Goal: Task Accomplishment & Management: Use online tool/utility

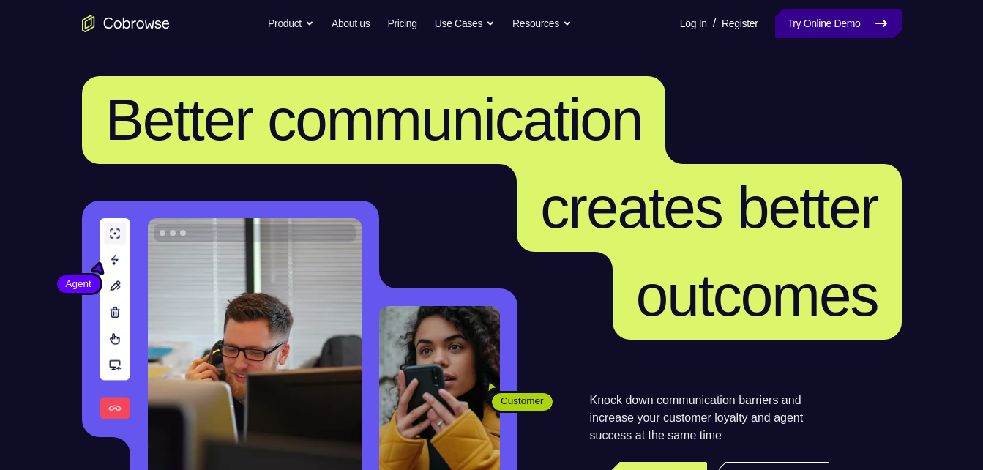
click at [823, 23] on link "Try Online Demo" at bounding box center [838, 23] width 126 height 29
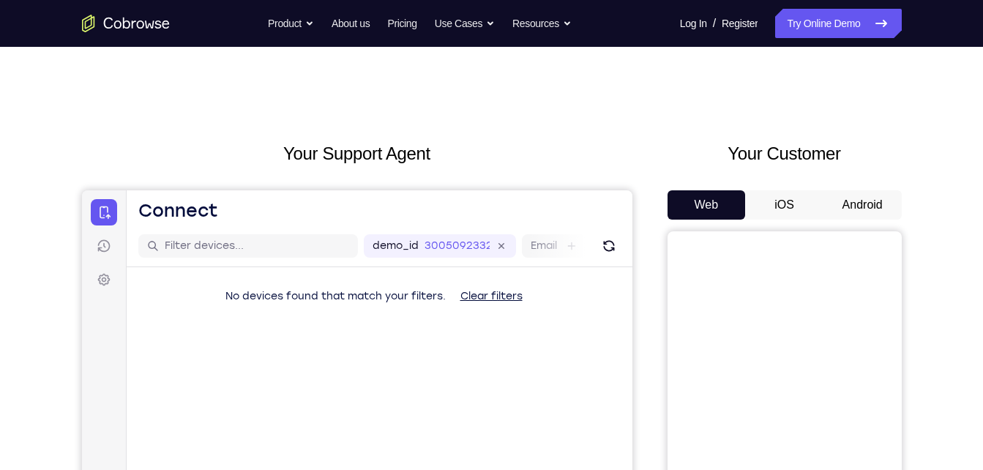
click at [872, 199] on button "Android" at bounding box center [862, 204] width 78 height 29
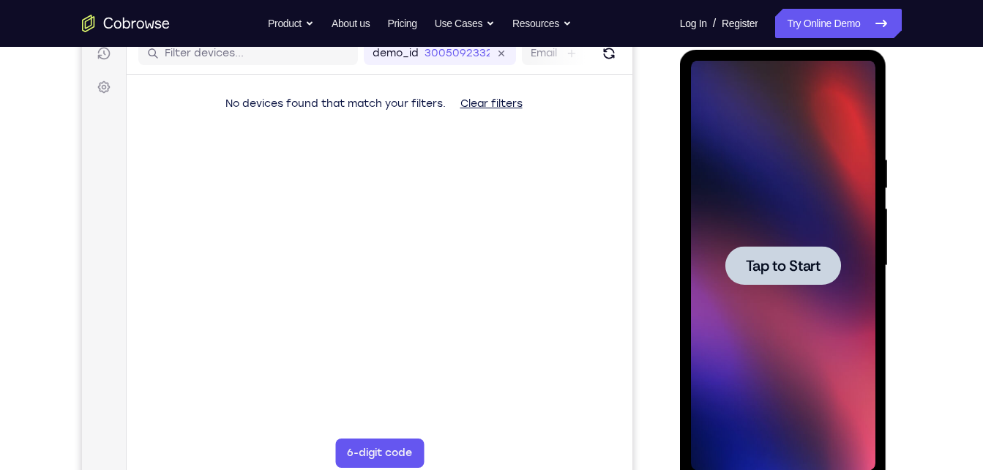
click at [816, 271] on span "Tap to Start" at bounding box center [783, 265] width 75 height 15
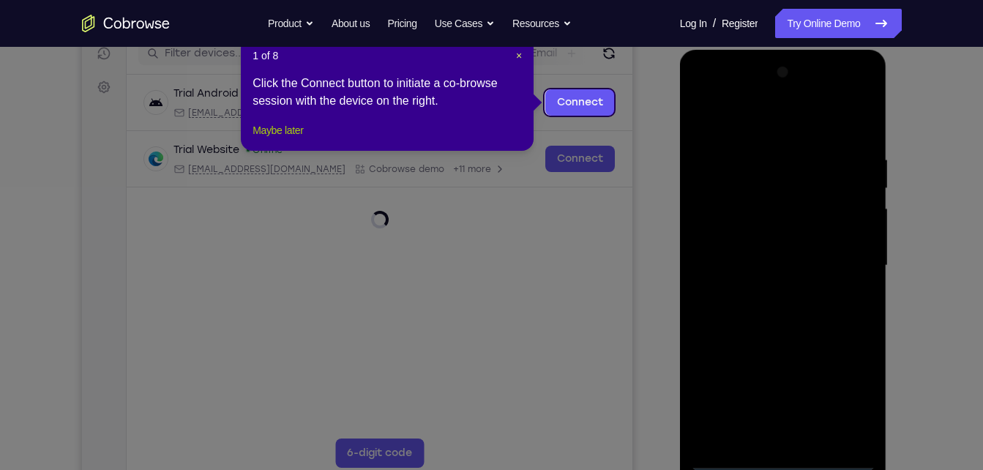
click at [293, 139] on button "Maybe later" at bounding box center [278, 130] width 51 height 18
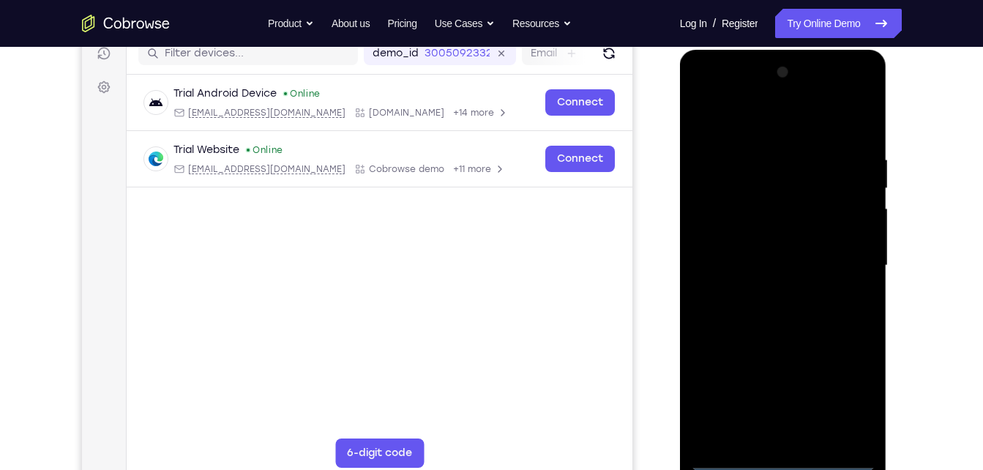
click at [782, 463] on div at bounding box center [783, 266] width 184 height 410
click at [782, 459] on div at bounding box center [783, 266] width 184 height 410
click at [848, 393] on div at bounding box center [783, 266] width 184 height 410
click at [726, 92] on div at bounding box center [783, 266] width 184 height 410
click at [850, 257] on div at bounding box center [783, 266] width 184 height 410
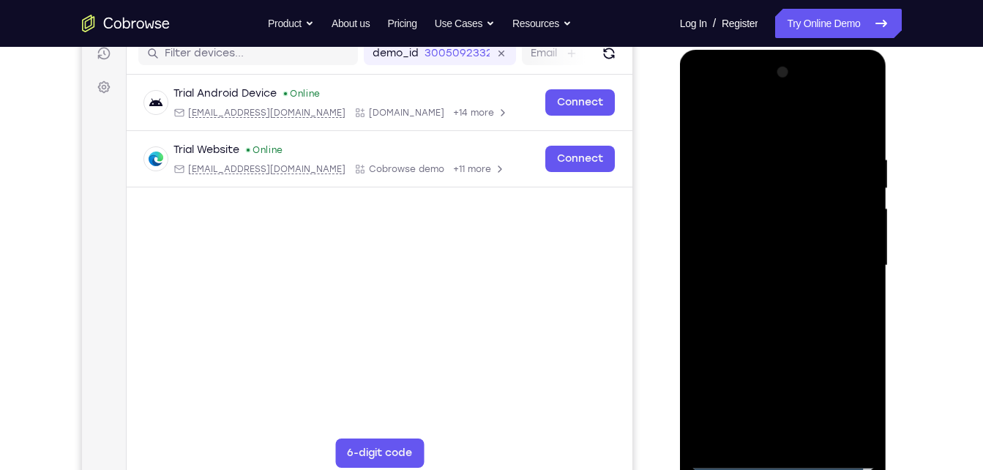
click at [785, 396] on div at bounding box center [783, 266] width 184 height 410
click at [766, 292] on div at bounding box center [783, 266] width 184 height 410
click at [796, 250] on div at bounding box center [783, 266] width 184 height 410
click at [791, 233] on div at bounding box center [783, 266] width 184 height 410
click at [765, 270] on div at bounding box center [783, 266] width 184 height 410
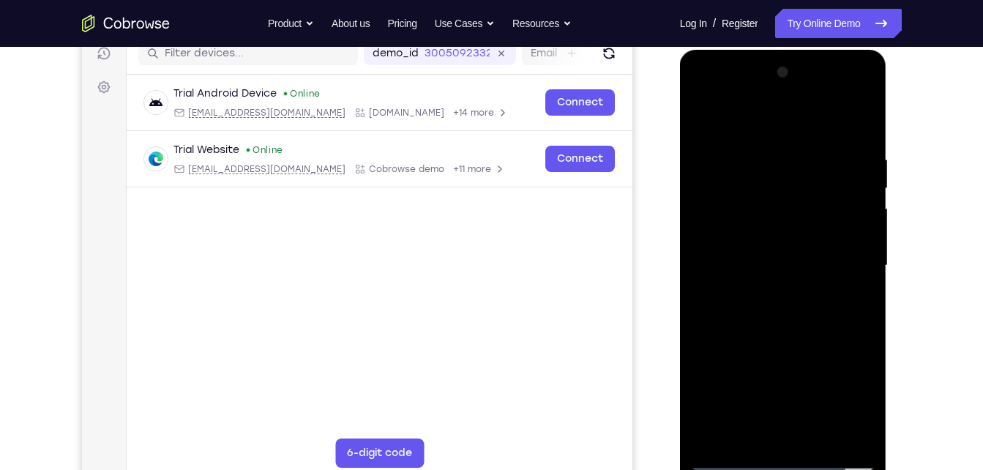
click at [812, 441] on div at bounding box center [783, 266] width 184 height 410
click at [784, 335] on div at bounding box center [783, 266] width 184 height 410
click at [819, 430] on div at bounding box center [783, 266] width 184 height 410
click at [770, 341] on div at bounding box center [783, 266] width 184 height 410
click at [807, 252] on div at bounding box center [783, 266] width 184 height 410
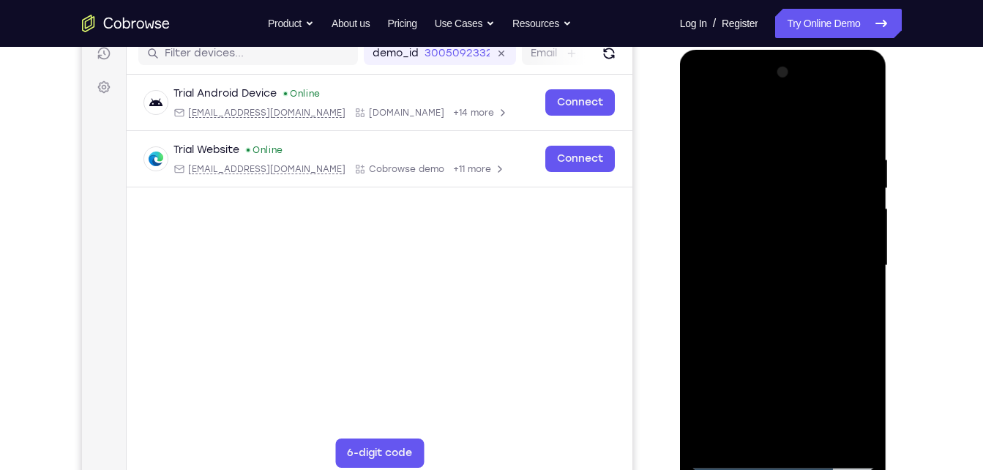
click at [856, 296] on div at bounding box center [783, 266] width 184 height 410
click at [844, 123] on div at bounding box center [783, 266] width 184 height 410
click at [695, 121] on div at bounding box center [783, 266] width 184 height 410
click at [713, 117] on div at bounding box center [783, 266] width 184 height 410
click at [817, 440] on div at bounding box center [783, 266] width 184 height 410
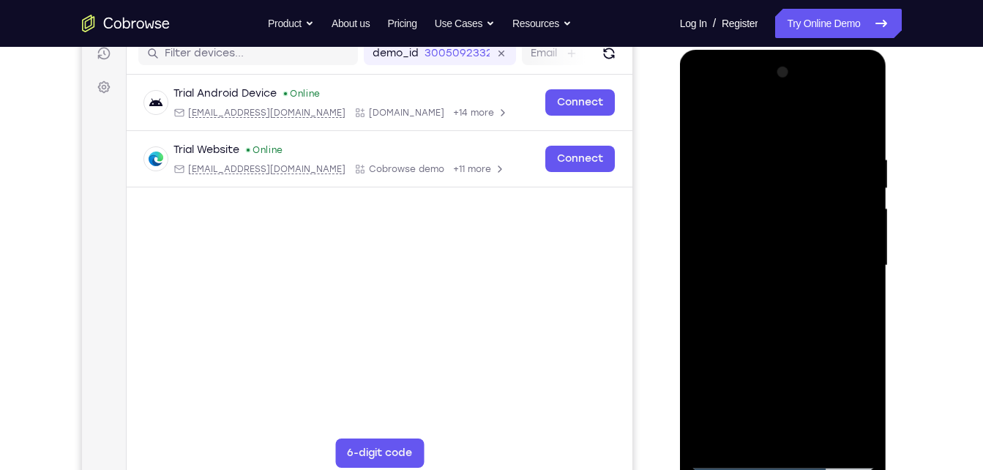
click at [741, 250] on div at bounding box center [783, 266] width 184 height 410
click at [848, 301] on div at bounding box center [783, 266] width 184 height 410
click at [703, 118] on div at bounding box center [783, 266] width 184 height 410
click at [700, 117] on div at bounding box center [783, 266] width 184 height 410
click at [753, 151] on div at bounding box center [783, 266] width 184 height 410
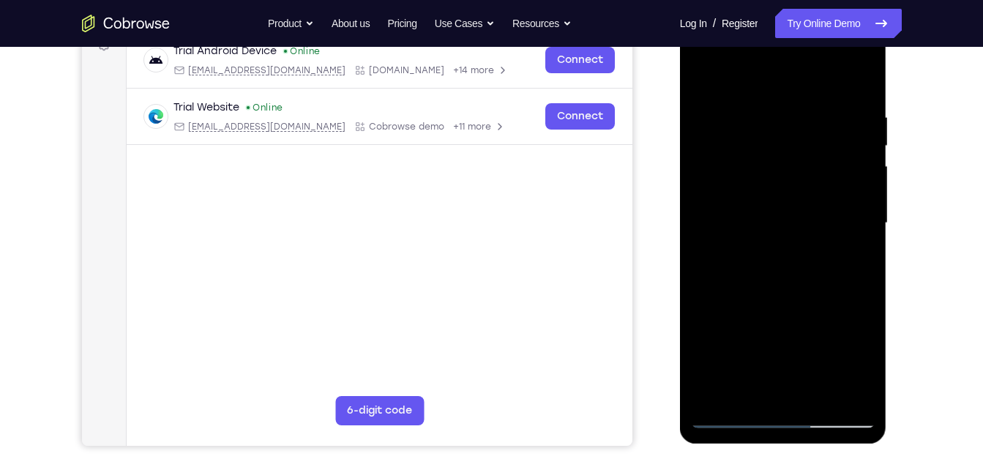
scroll to position [241, 0]
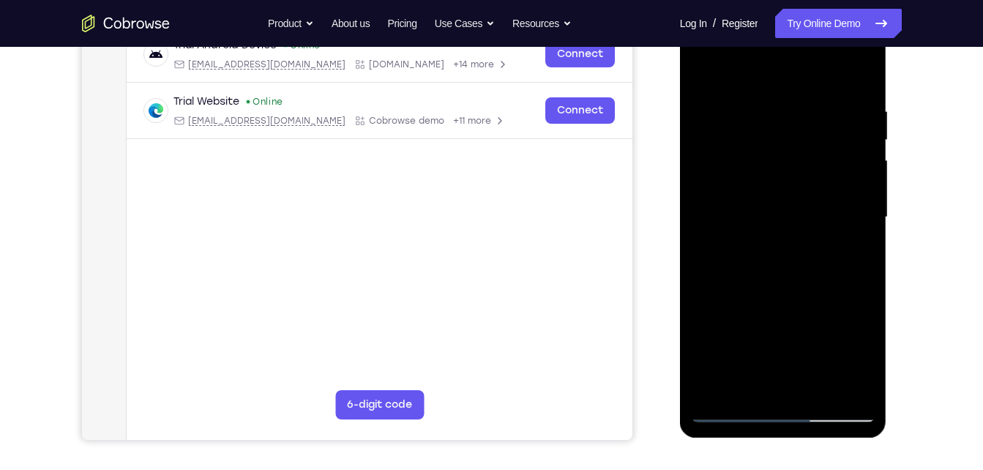
click at [853, 228] on div at bounding box center [783, 217] width 184 height 410
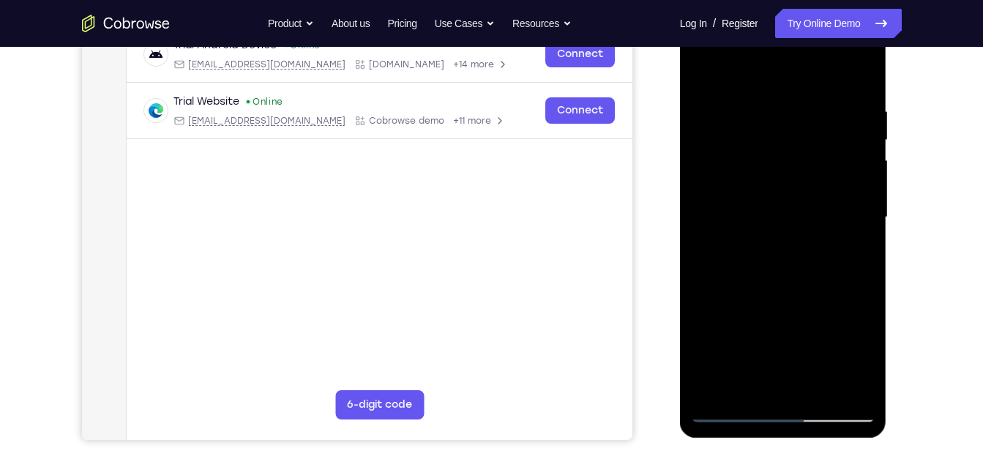
click at [853, 228] on div at bounding box center [783, 217] width 184 height 410
click at [858, 75] on div at bounding box center [783, 217] width 184 height 410
click at [711, 391] on div at bounding box center [783, 217] width 184 height 410
click at [715, 392] on div at bounding box center [783, 217] width 184 height 410
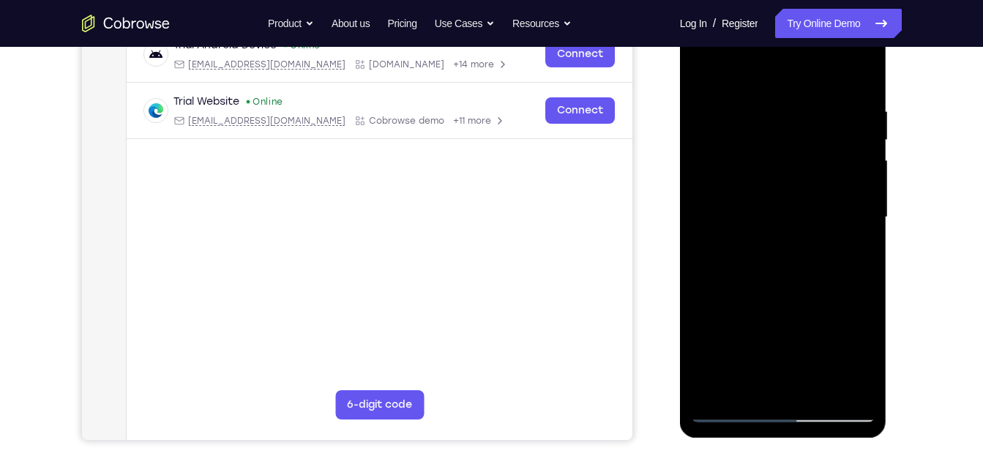
click at [715, 392] on div at bounding box center [783, 217] width 184 height 410
drag, startPoint x: 804, startPoint y: 151, endPoint x: 652, endPoint y: 507, distance: 387.6
click at [680, 441] on html "Online web based iOS Simulators and Android Emulators. Run iPhone, iPad, Mobile…" at bounding box center [784, 220] width 209 height 439
click at [763, 115] on div at bounding box center [783, 217] width 184 height 410
click at [854, 74] on div at bounding box center [783, 217] width 184 height 410
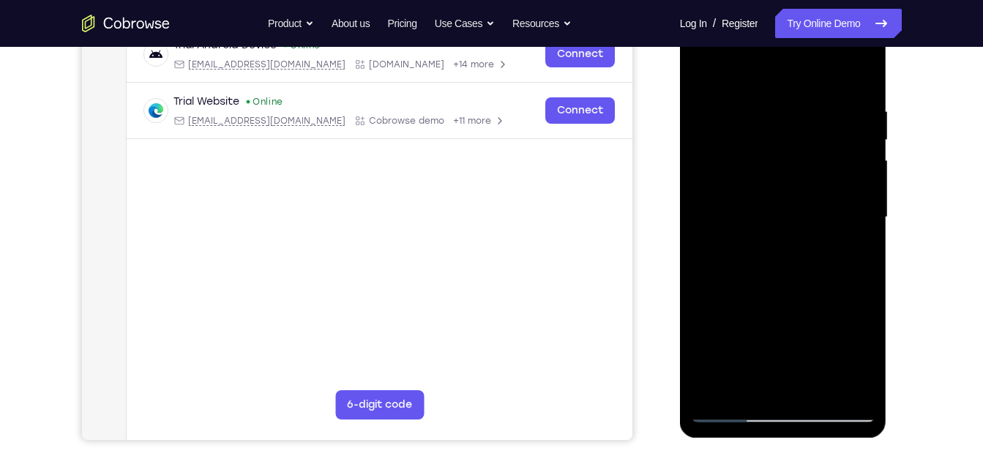
click at [706, 311] on div at bounding box center [783, 217] width 184 height 410
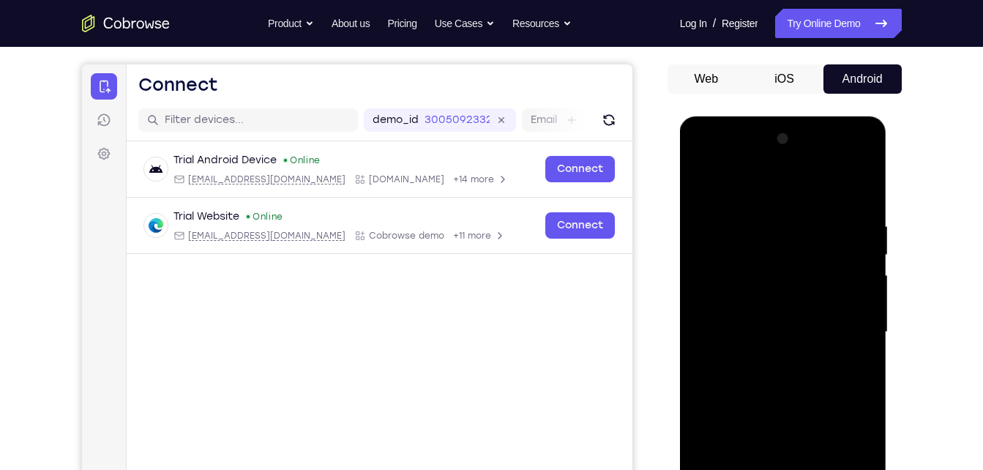
scroll to position [141, 0]
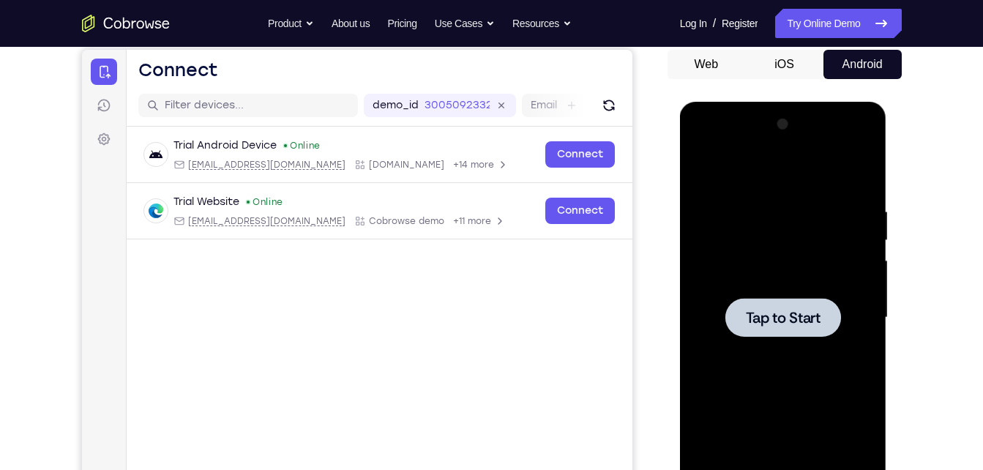
click at [805, 264] on div at bounding box center [783, 318] width 184 height 410
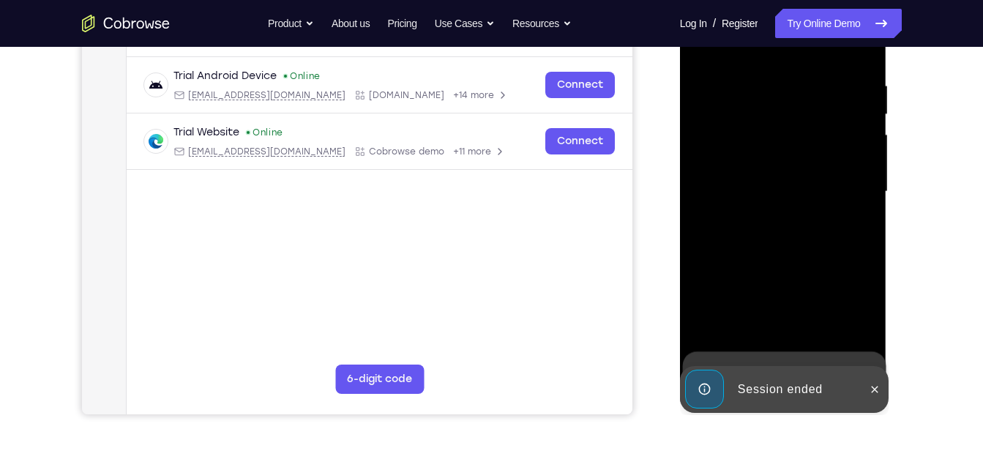
scroll to position [291, 0]
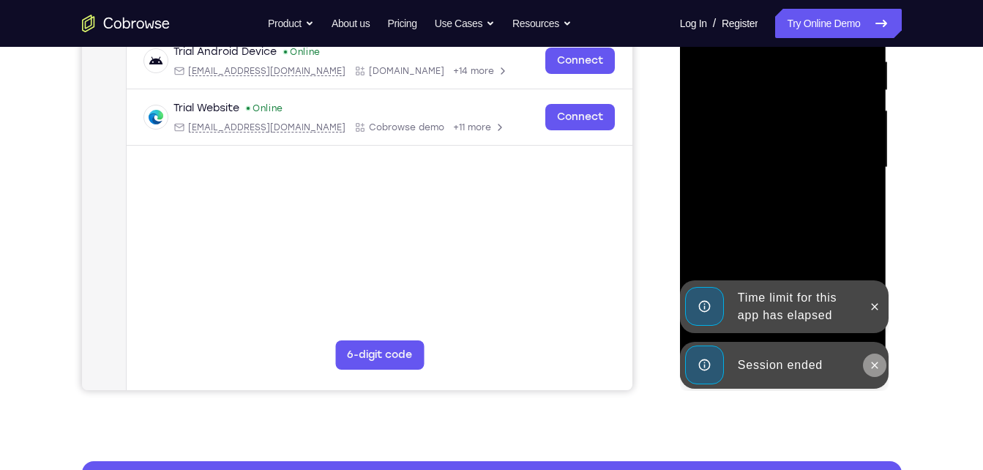
click at [875, 368] on icon at bounding box center [875, 365] width 12 height 12
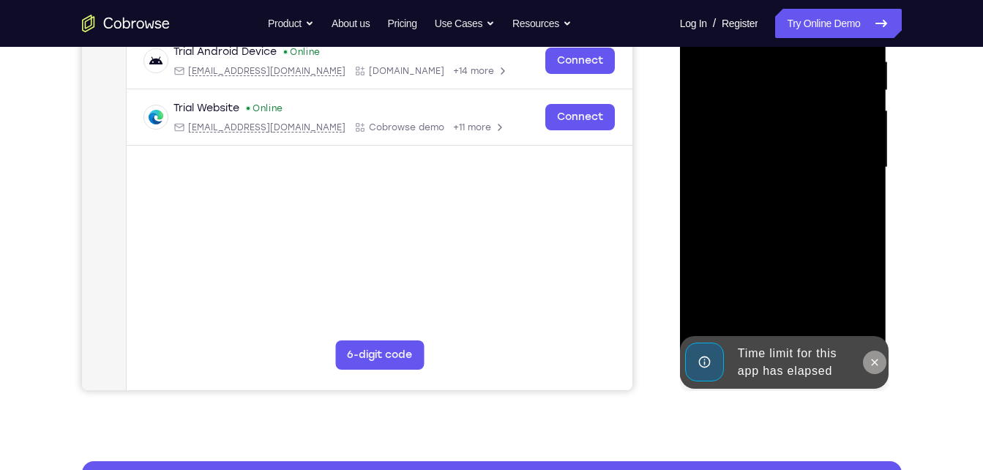
click at [874, 362] on icon at bounding box center [875, 362] width 7 height 7
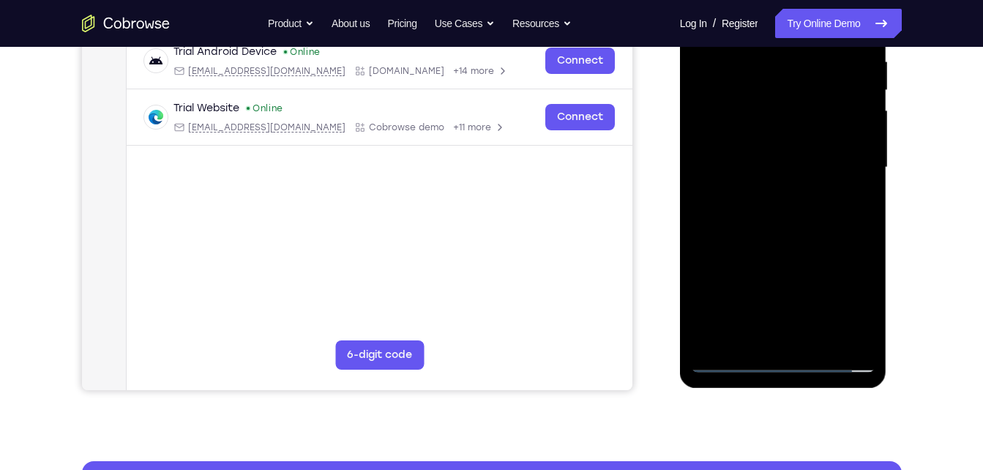
click at [779, 359] on div at bounding box center [783, 168] width 184 height 410
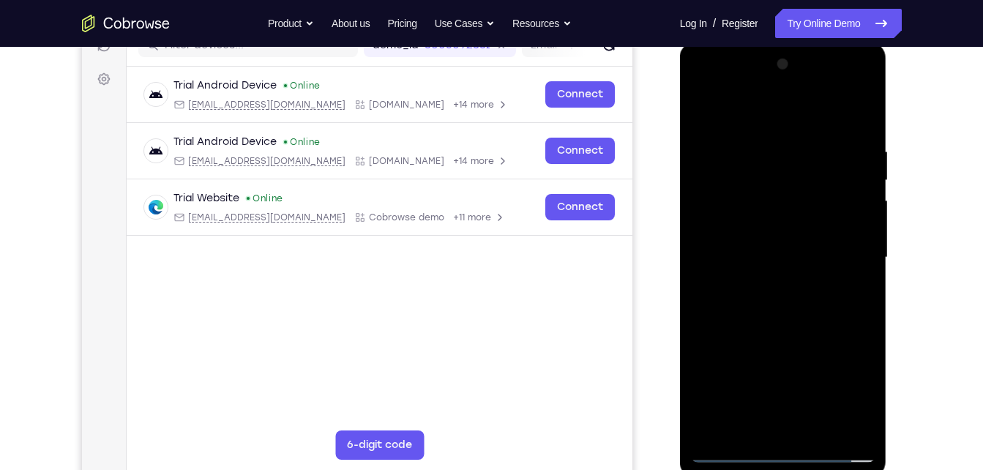
scroll to position [209, 0]
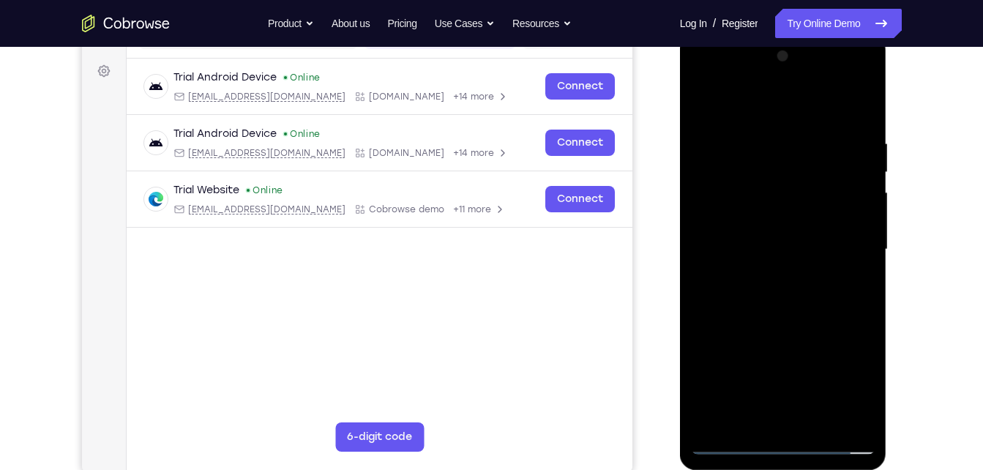
click at [845, 390] on div at bounding box center [783, 250] width 184 height 410
click at [717, 75] on div at bounding box center [783, 250] width 184 height 410
click at [851, 250] on div at bounding box center [783, 250] width 184 height 410
click at [771, 274] on div at bounding box center [783, 250] width 184 height 410
click at [730, 244] on div at bounding box center [783, 250] width 184 height 410
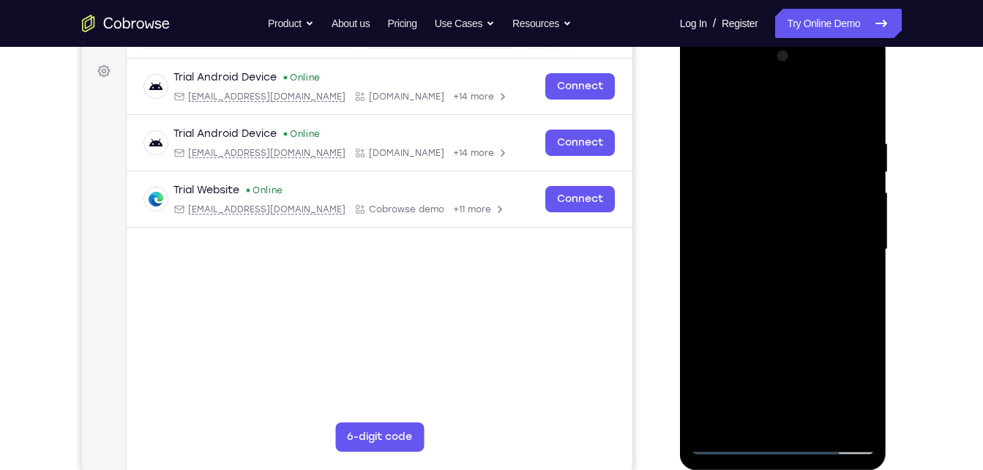
click at [829, 222] on div at bounding box center [783, 250] width 184 height 410
click at [793, 245] on div at bounding box center [783, 250] width 184 height 410
click at [766, 294] on div at bounding box center [783, 250] width 184 height 410
click at [812, 425] on div at bounding box center [783, 250] width 184 height 410
click at [802, 317] on div at bounding box center [783, 250] width 184 height 410
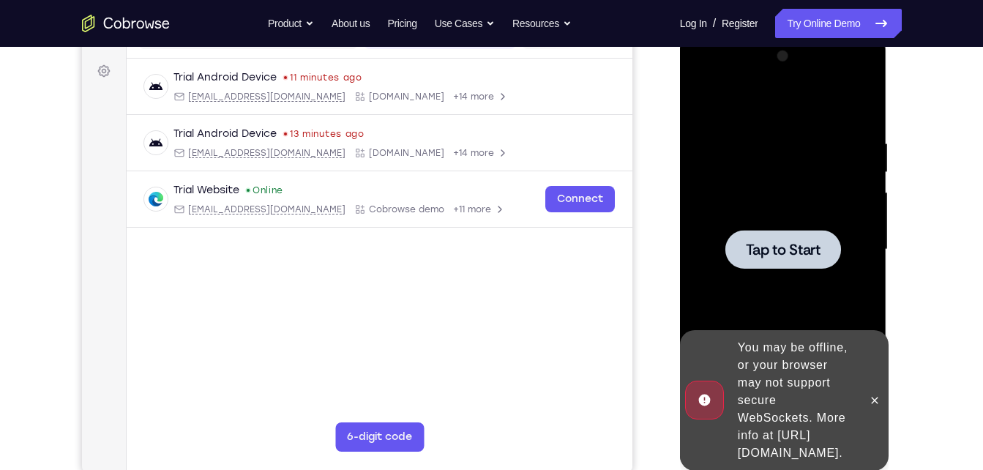
click at [772, 243] on span "Tap to Start" at bounding box center [783, 249] width 75 height 15
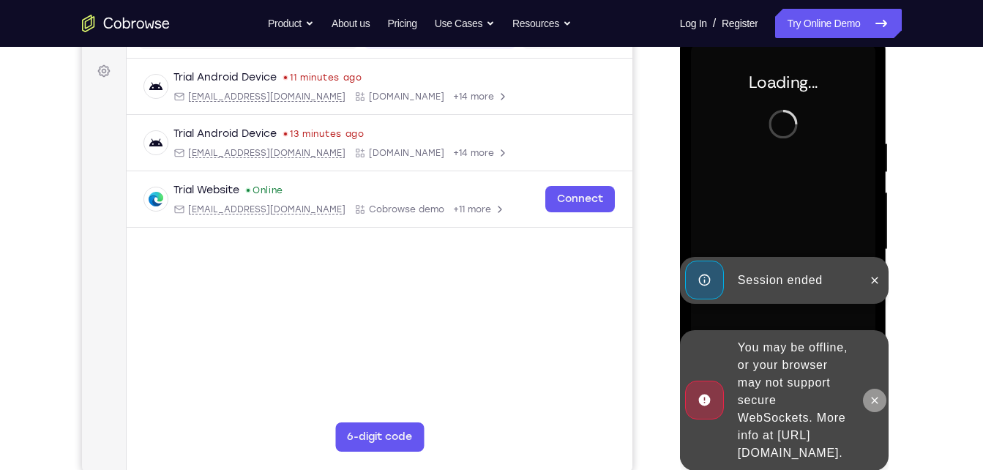
click at [875, 394] on icon at bounding box center [875, 400] width 12 height 12
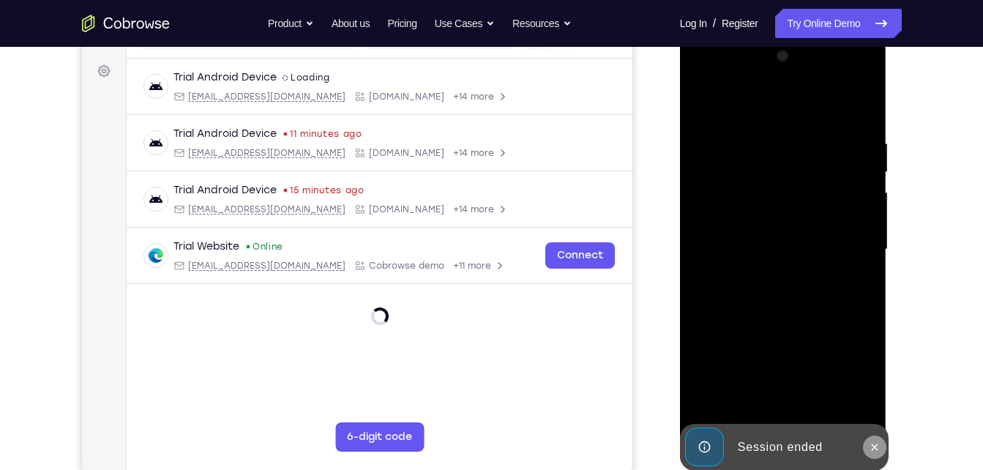
click at [872, 447] on icon at bounding box center [875, 447] width 12 height 12
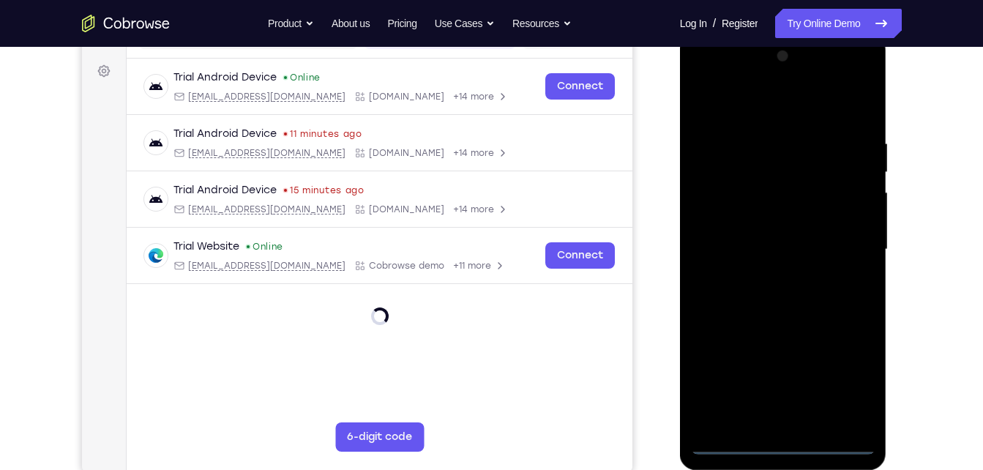
click at [781, 440] on div at bounding box center [783, 250] width 184 height 410
click at [841, 387] on div at bounding box center [783, 250] width 184 height 410
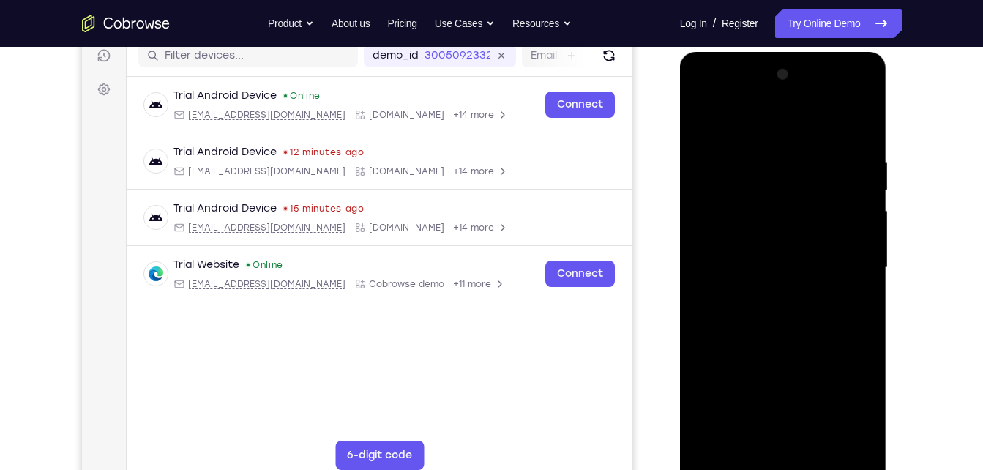
scroll to position [192, 0]
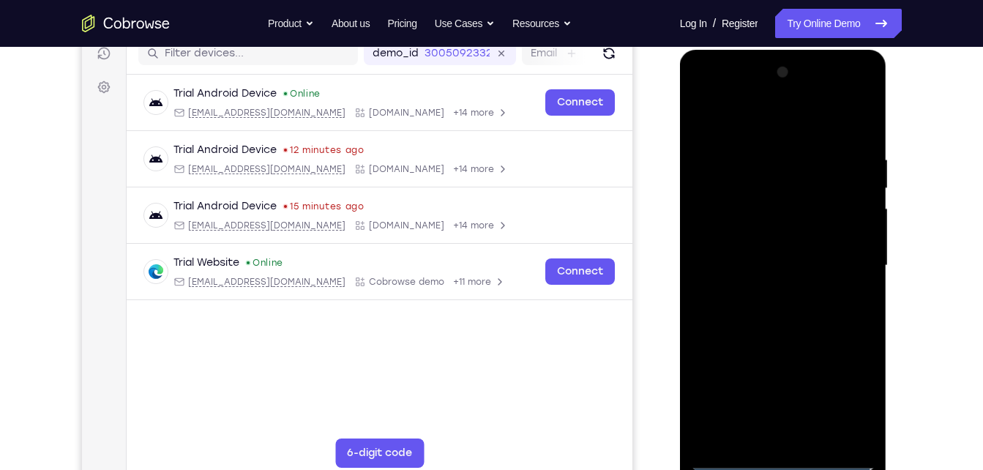
click at [727, 88] on div at bounding box center [783, 266] width 184 height 410
click at [860, 91] on div at bounding box center [783, 266] width 184 height 410
click at [736, 149] on div at bounding box center [783, 266] width 184 height 410
click at [845, 255] on div at bounding box center [783, 266] width 184 height 410
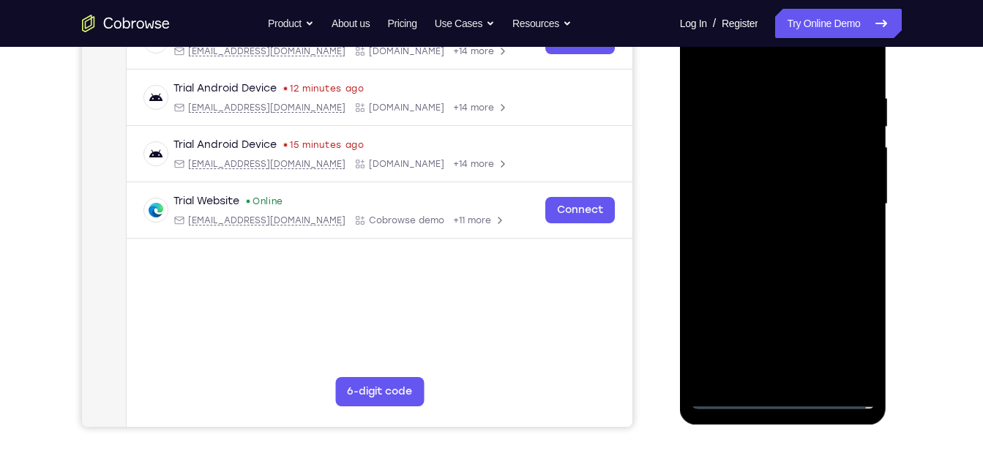
scroll to position [255, 0]
click at [771, 225] on div at bounding box center [783, 204] width 184 height 410
click at [773, 192] on div at bounding box center [783, 204] width 184 height 410
click at [763, 171] on div at bounding box center [783, 204] width 184 height 410
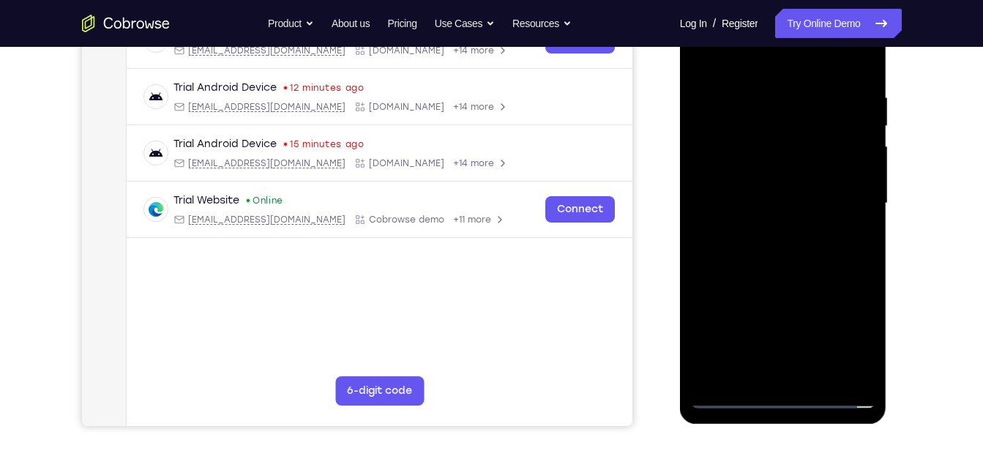
click at [760, 204] on div at bounding box center [783, 204] width 184 height 410
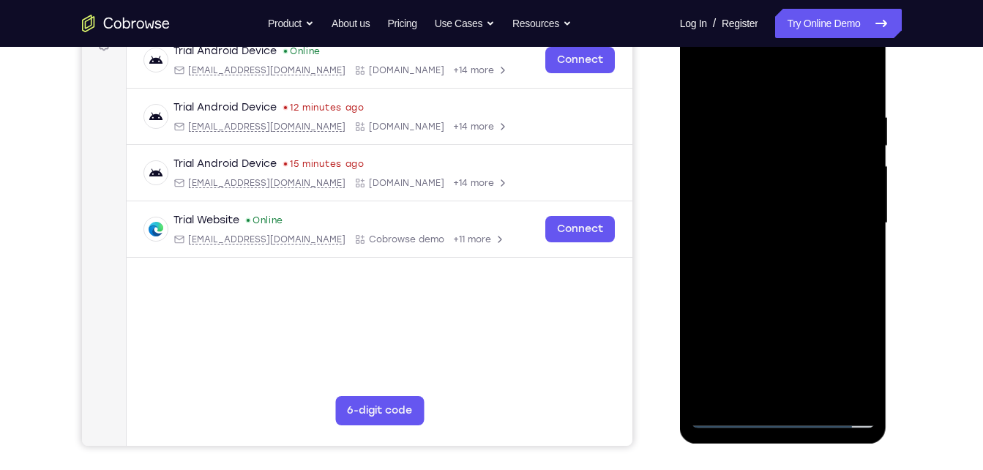
click at [815, 397] on div at bounding box center [783, 223] width 184 height 410
click at [836, 293] on div at bounding box center [783, 223] width 184 height 410
click at [808, 394] on div at bounding box center [783, 223] width 184 height 410
click at [807, 302] on div at bounding box center [783, 223] width 184 height 410
click at [736, 416] on div at bounding box center [783, 223] width 184 height 410
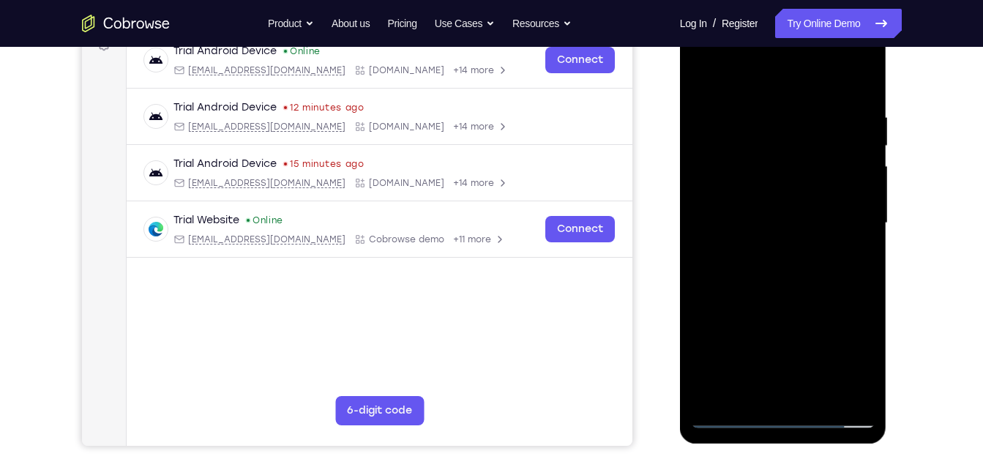
click at [815, 392] on div at bounding box center [783, 223] width 184 height 410
click at [746, 211] on div at bounding box center [783, 223] width 184 height 410
click at [844, 76] on div at bounding box center [783, 223] width 184 height 410
click at [742, 75] on div at bounding box center [783, 223] width 184 height 410
click at [722, 108] on div at bounding box center [783, 223] width 184 height 410
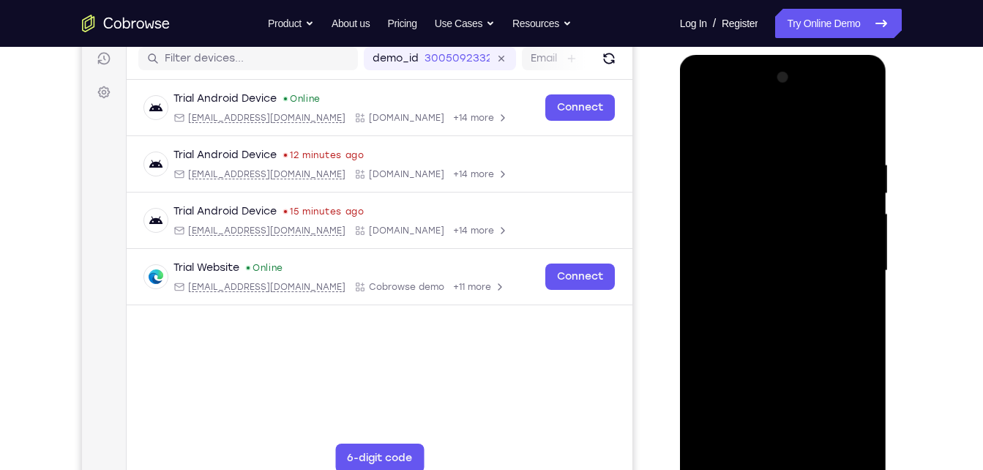
scroll to position [187, 0]
click at [705, 117] on div at bounding box center [783, 272] width 184 height 410
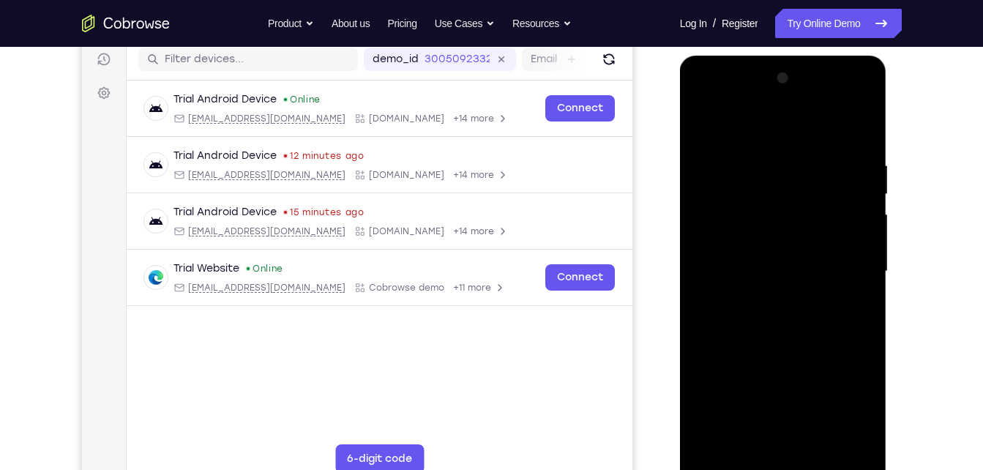
click at [705, 117] on div at bounding box center [783, 272] width 184 height 410
click at [725, 439] on div at bounding box center [783, 272] width 184 height 410
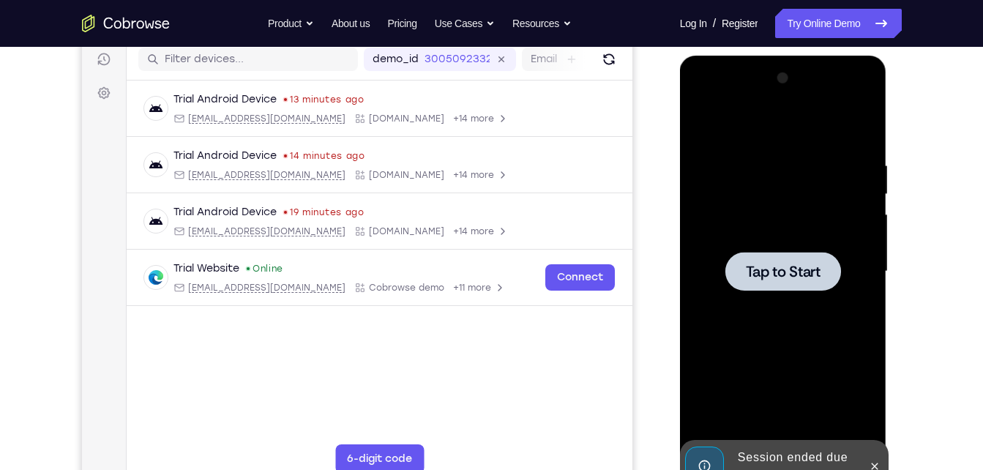
click at [860, 277] on div at bounding box center [783, 272] width 184 height 410
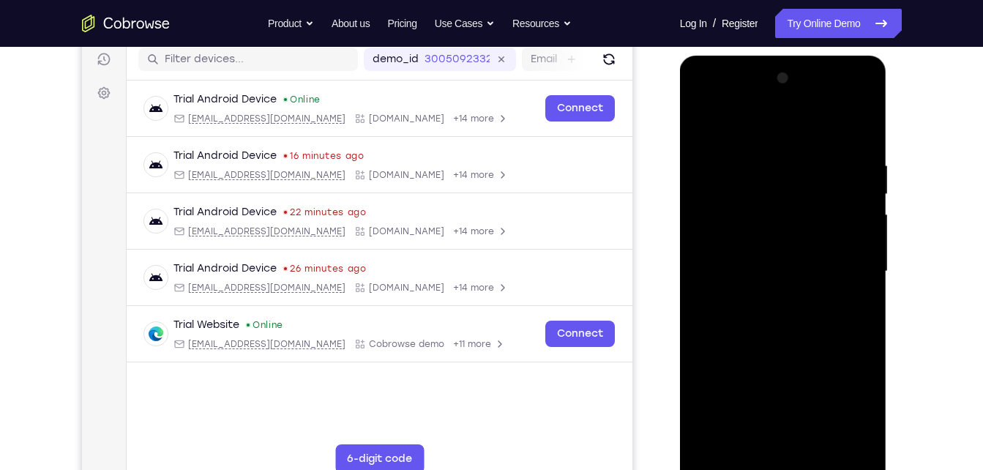
click at [775, 463] on div at bounding box center [783, 272] width 184 height 410
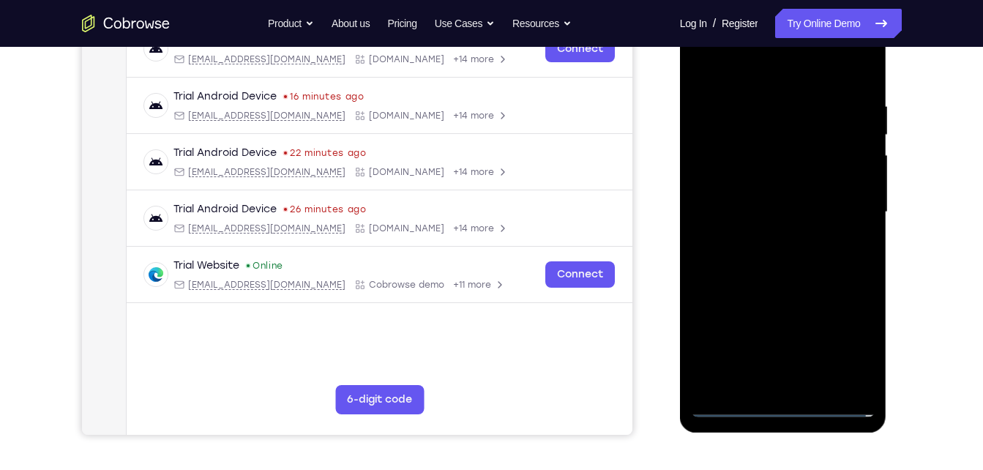
scroll to position [250, 0]
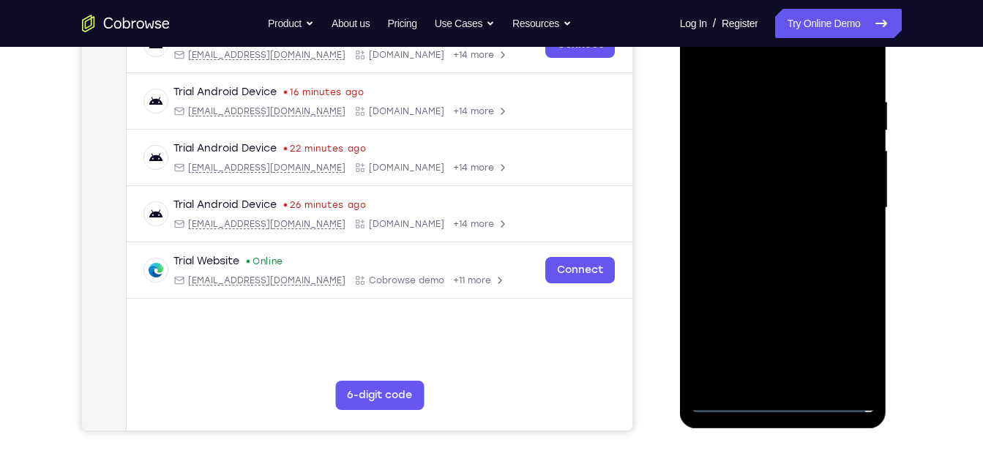
click at [842, 329] on div at bounding box center [783, 208] width 184 height 410
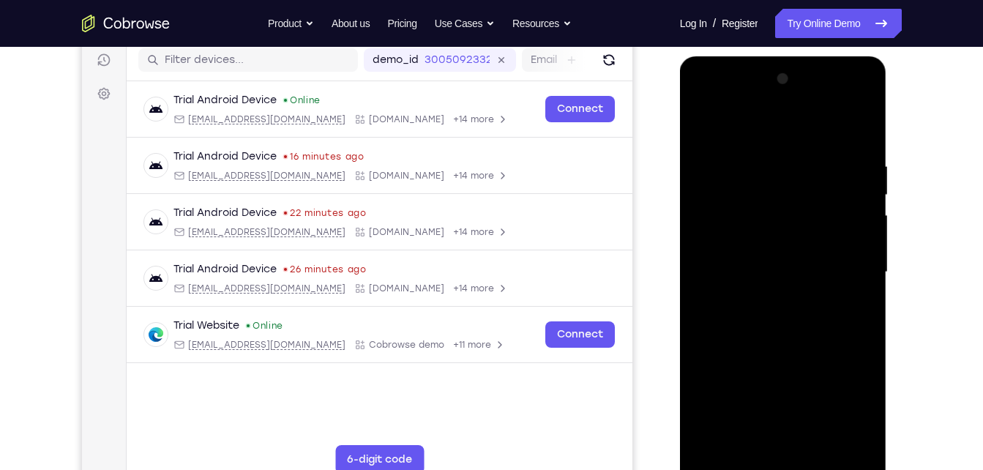
scroll to position [185, 0]
click at [715, 99] on div at bounding box center [783, 273] width 184 height 410
click at [845, 268] on div at bounding box center [783, 273] width 184 height 410
click at [774, 403] on div at bounding box center [783, 273] width 184 height 410
click at [770, 296] on div at bounding box center [783, 273] width 184 height 410
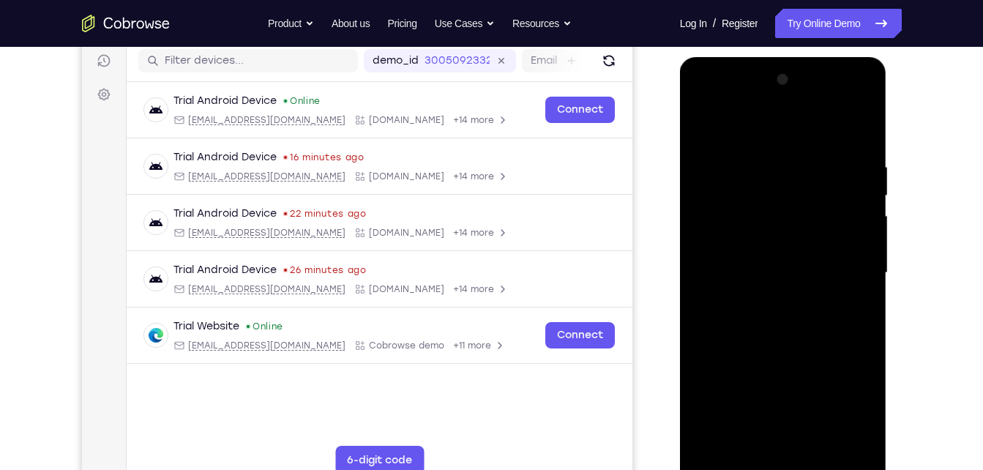
click at [774, 254] on div at bounding box center [783, 273] width 184 height 410
click at [770, 248] on div at bounding box center [783, 273] width 184 height 410
click at [851, 247] on div at bounding box center [783, 273] width 184 height 410
click at [779, 243] on div at bounding box center [783, 273] width 184 height 410
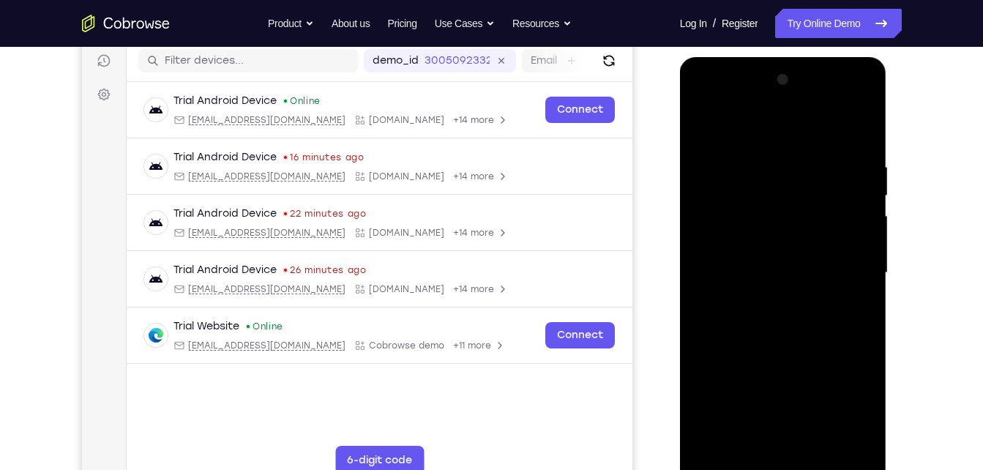
click at [779, 243] on div at bounding box center [783, 273] width 184 height 410
click at [741, 276] on div at bounding box center [783, 273] width 184 height 410
click at [743, 323] on div at bounding box center [783, 273] width 184 height 410
click at [810, 442] on div at bounding box center [783, 273] width 184 height 410
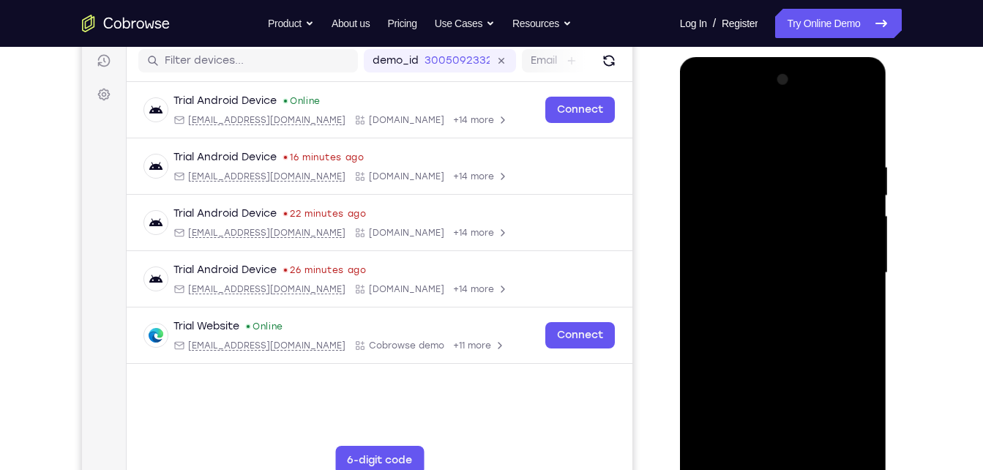
click at [818, 343] on div at bounding box center [783, 273] width 184 height 410
click at [818, 440] on div at bounding box center [783, 273] width 184 height 410
click at [760, 349] on div at bounding box center [783, 273] width 184 height 410
